Goal: Information Seeking & Learning: Learn about a topic

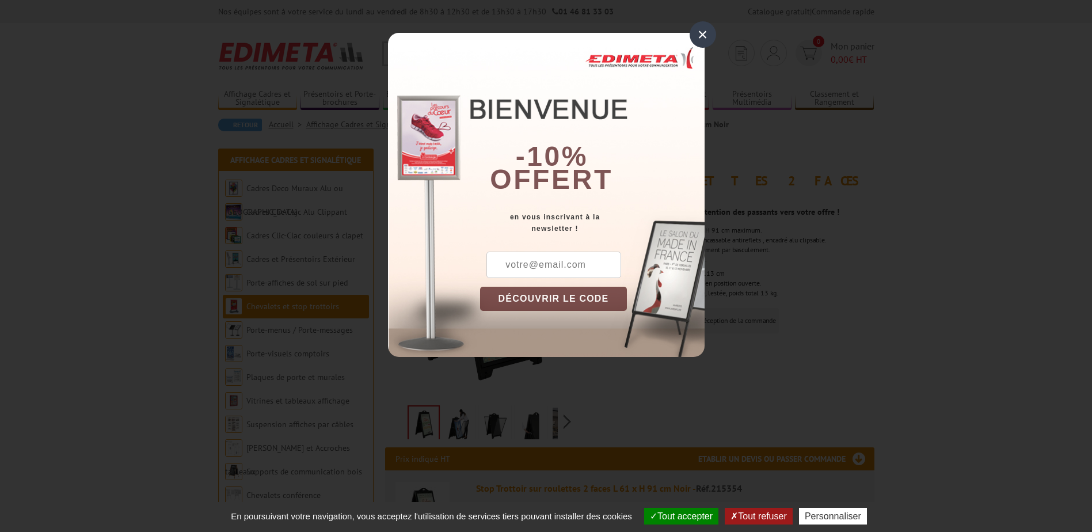
click at [702, 36] on div "×" at bounding box center [702, 34] width 26 height 26
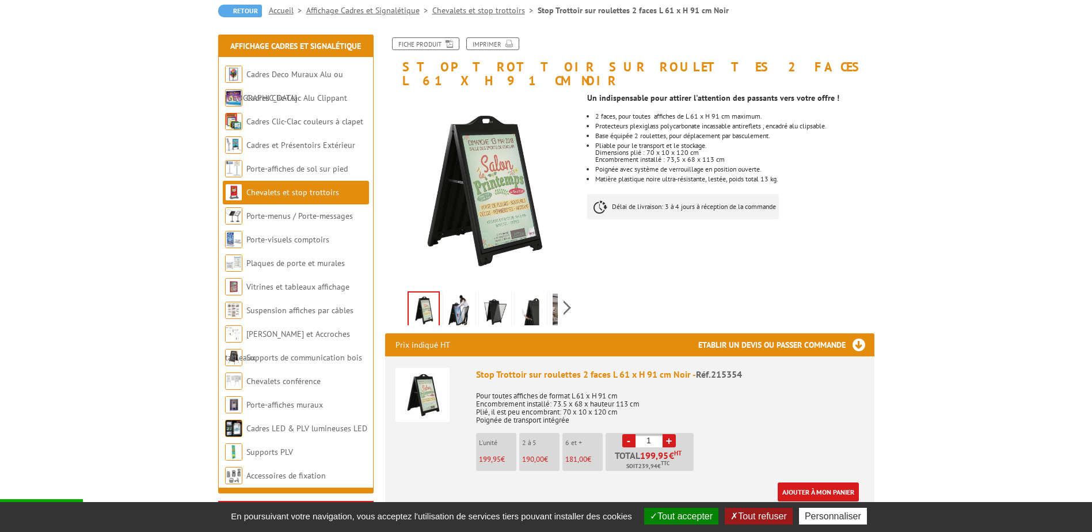
scroll to position [115, 0]
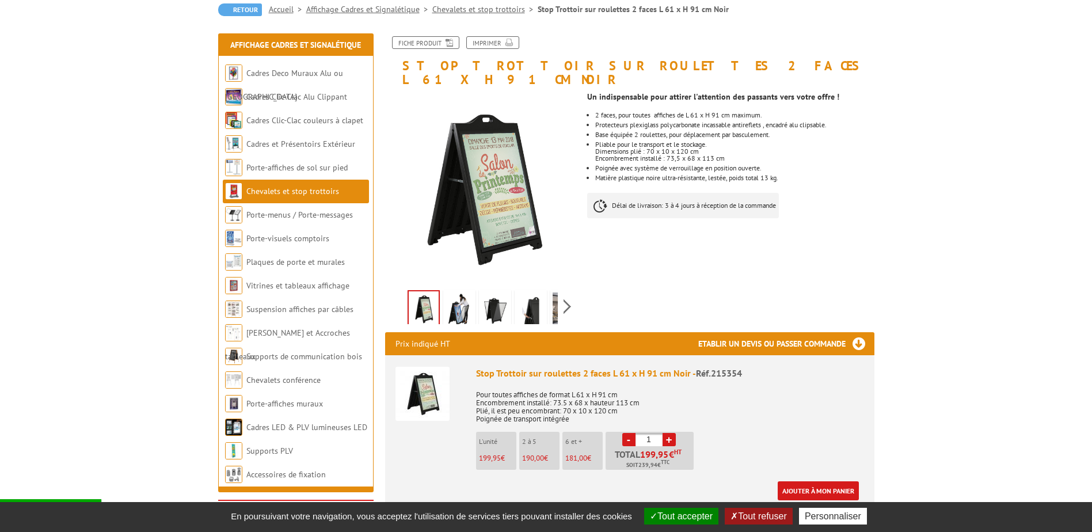
click at [456, 303] on img at bounding box center [459, 310] width 28 height 36
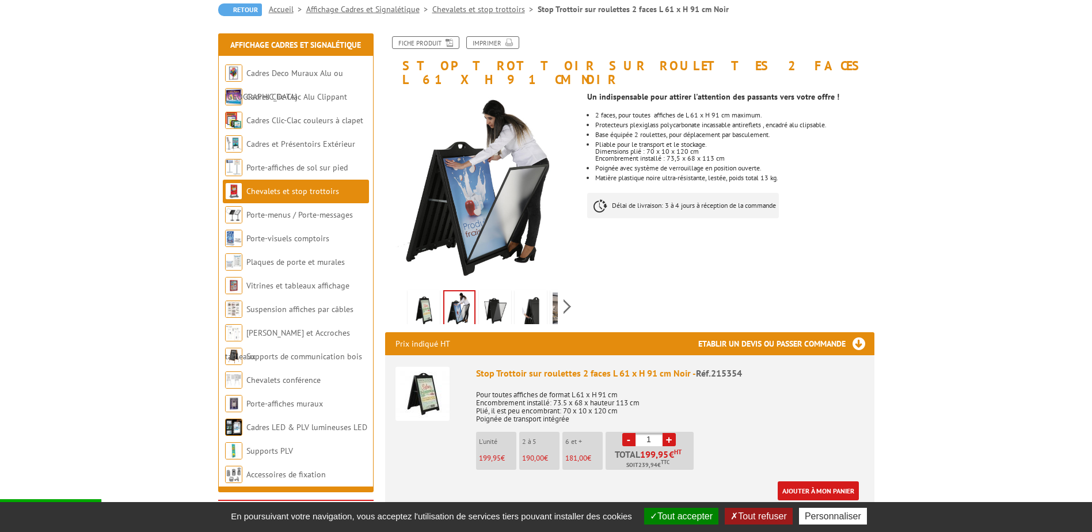
click at [494, 304] on img at bounding box center [495, 310] width 28 height 36
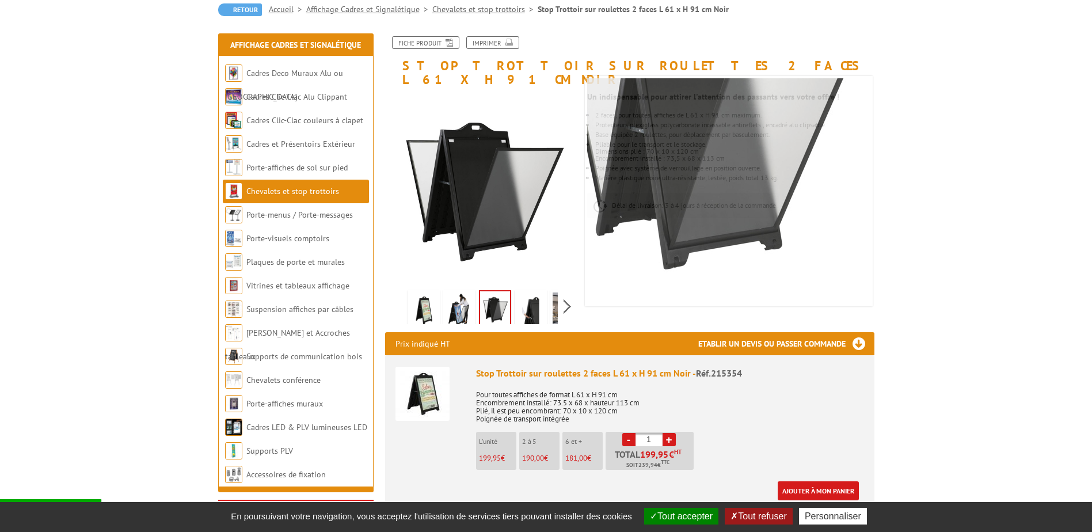
click at [532, 296] on img at bounding box center [531, 310] width 28 height 36
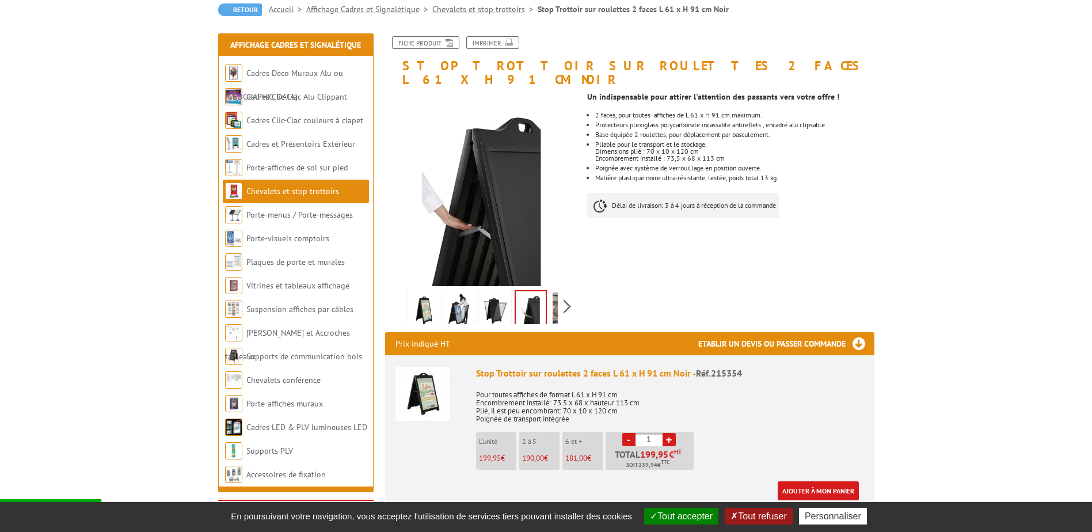
click at [502, 295] on img at bounding box center [495, 310] width 28 height 36
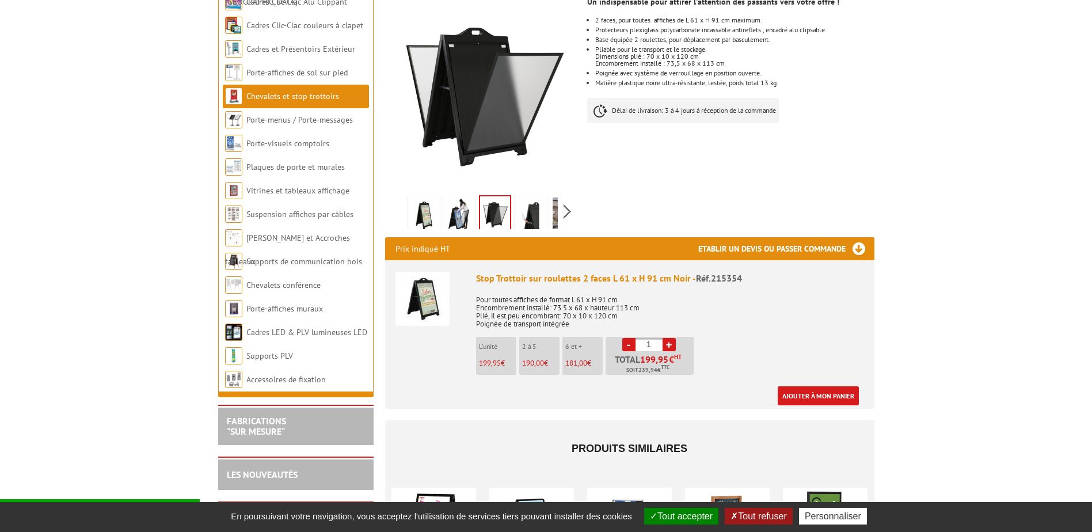
scroll to position [230, 0]
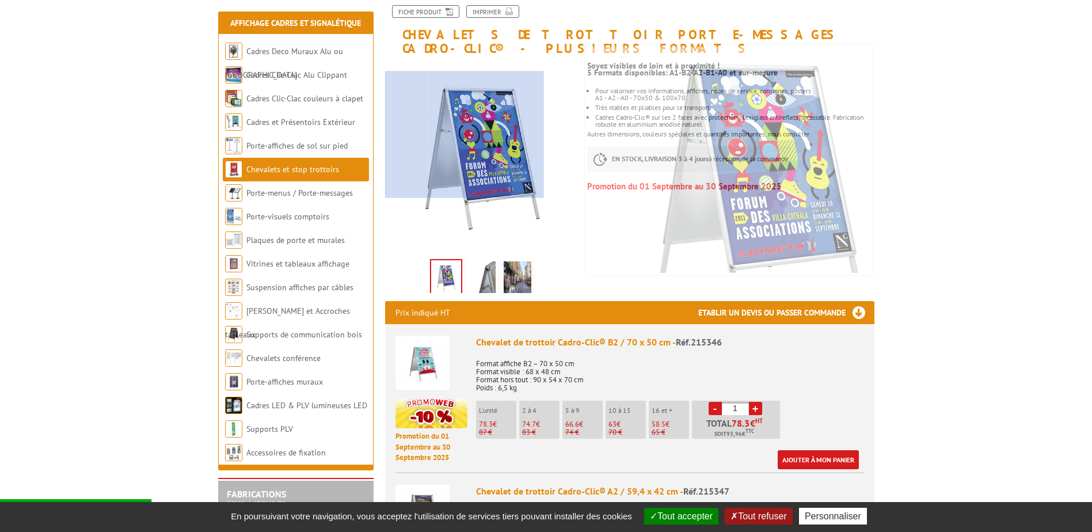
scroll to position [173, 0]
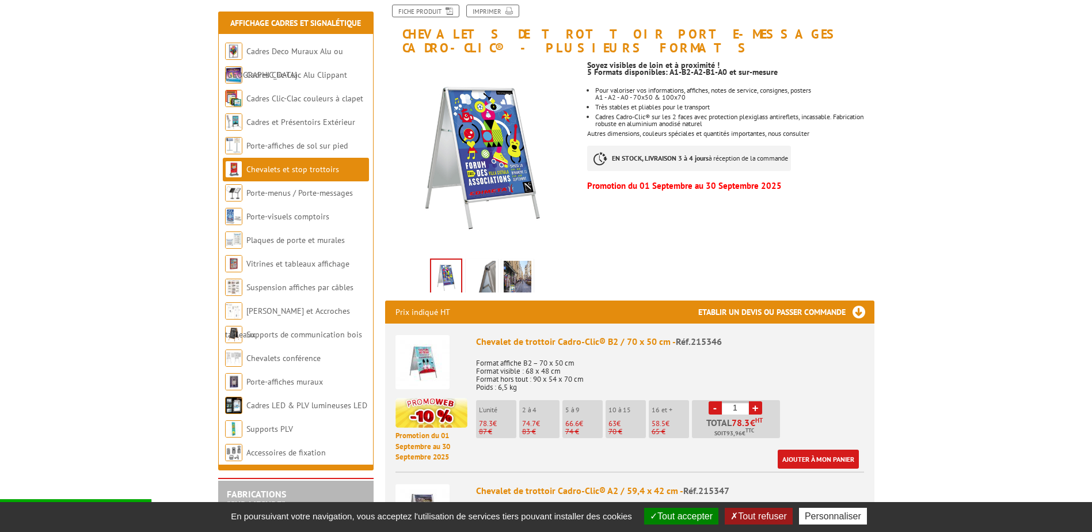
click at [708, 182] on p "Promotion du 01 Septembre au 30 Septembre 2025" at bounding box center [730, 185] width 287 height 7
drag, startPoint x: 708, startPoint y: 174, endPoint x: 713, endPoint y: 182, distance: 8.8
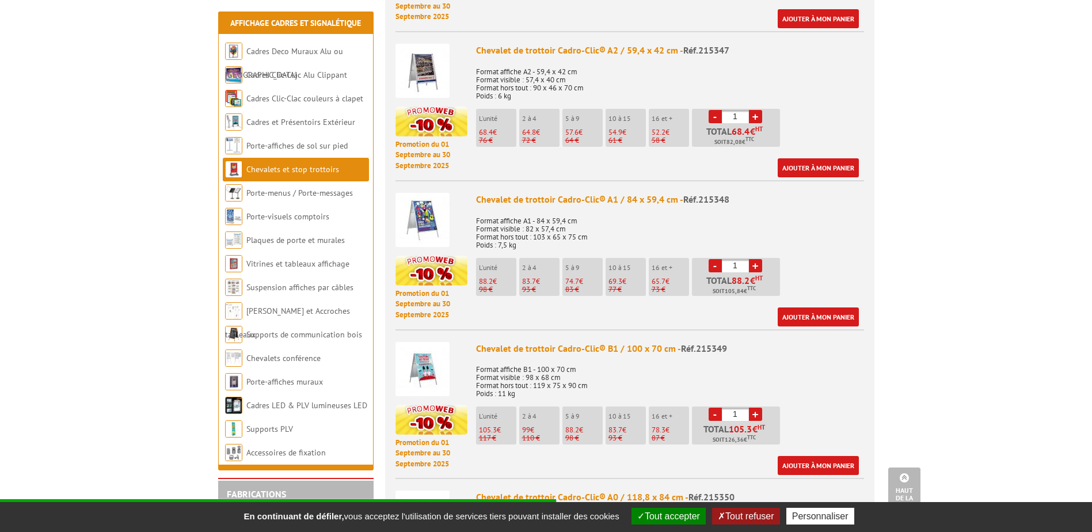
scroll to position [633, 0]
